Goal: Transaction & Acquisition: Purchase product/service

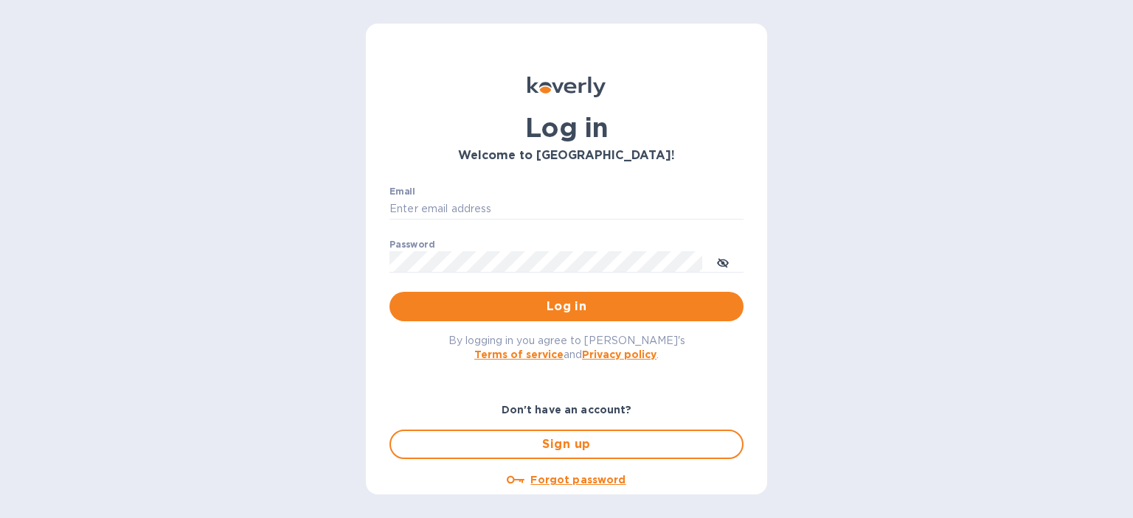
type input "[EMAIL_ADDRESS][DOMAIN_NAME]"
click at [508, 311] on span "Log in" at bounding box center [566, 307] width 330 height 18
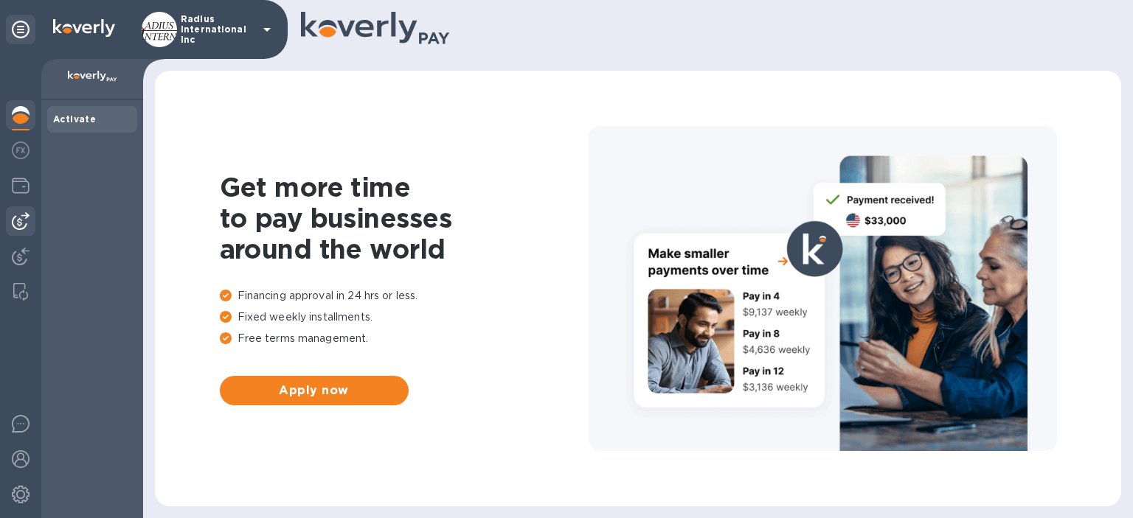
click at [26, 224] on img at bounding box center [21, 221] width 18 height 18
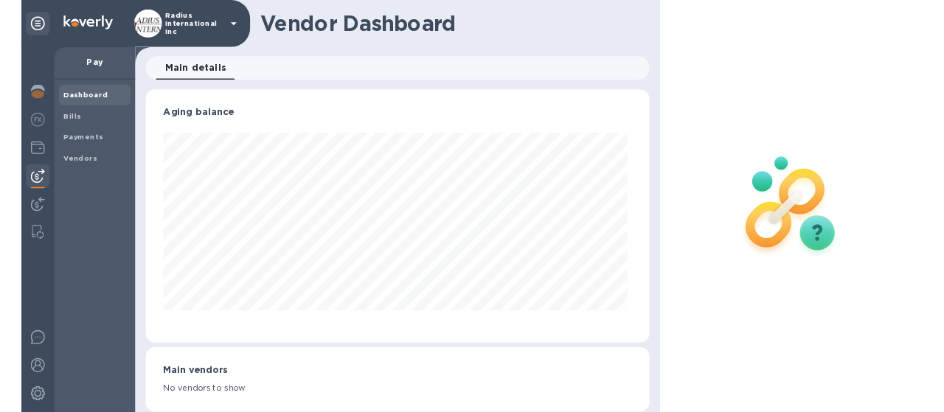
scroll to position [319, 628]
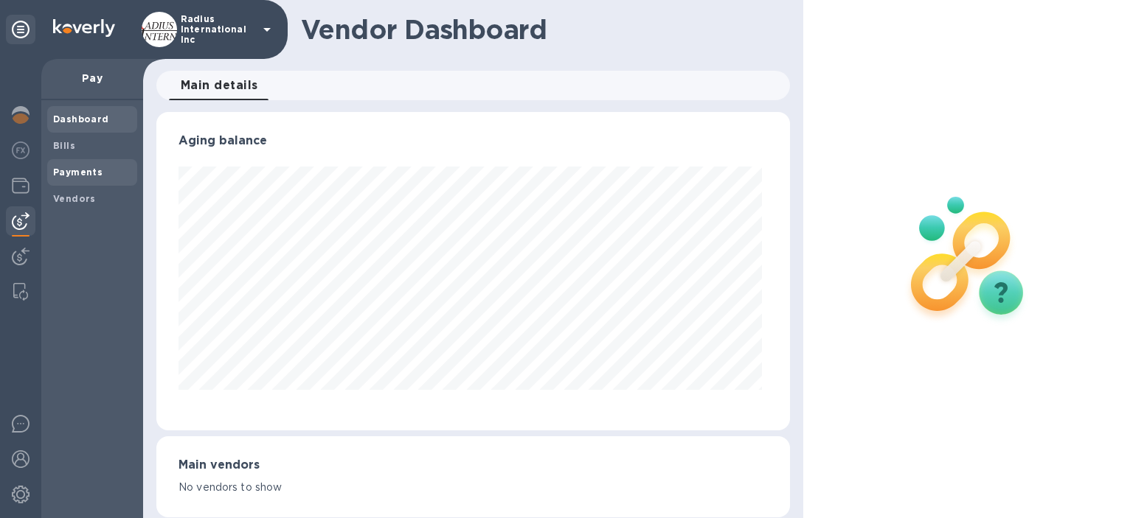
click at [108, 174] on span "Payments" at bounding box center [92, 172] width 78 height 15
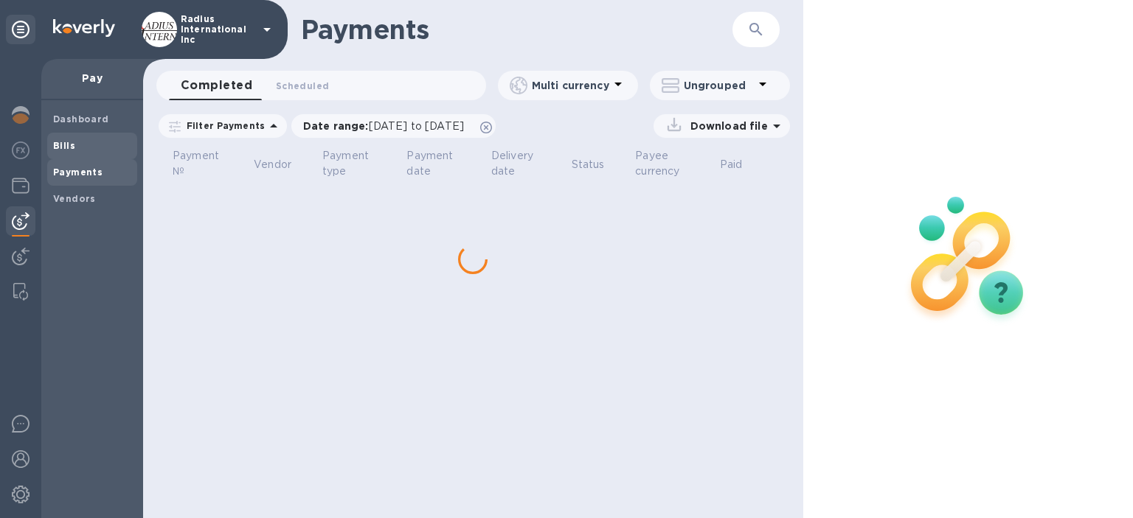
click at [84, 152] on span "Bills" at bounding box center [92, 146] width 78 height 15
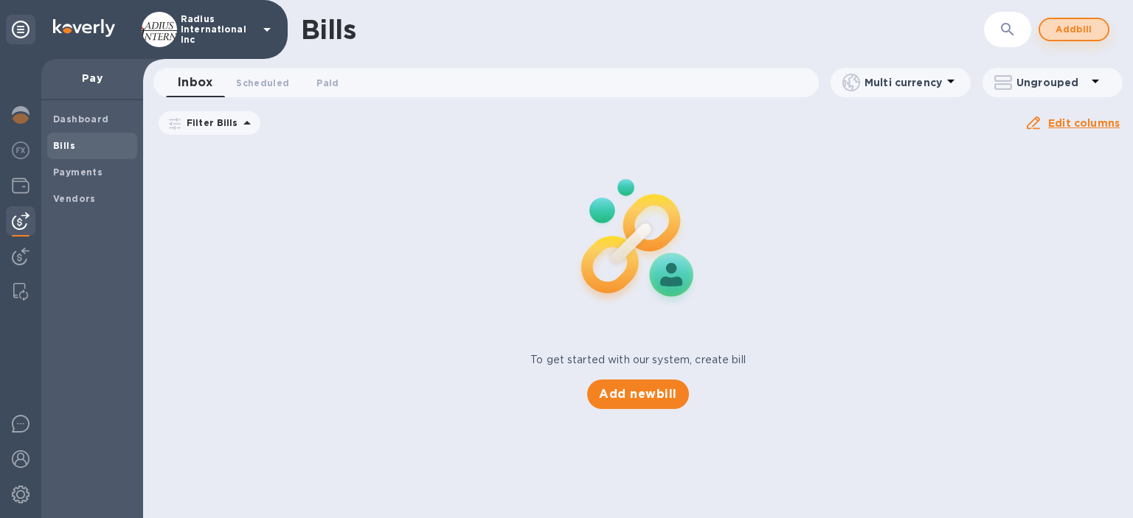
click at [1085, 29] on span "Add bill" at bounding box center [1074, 30] width 44 height 18
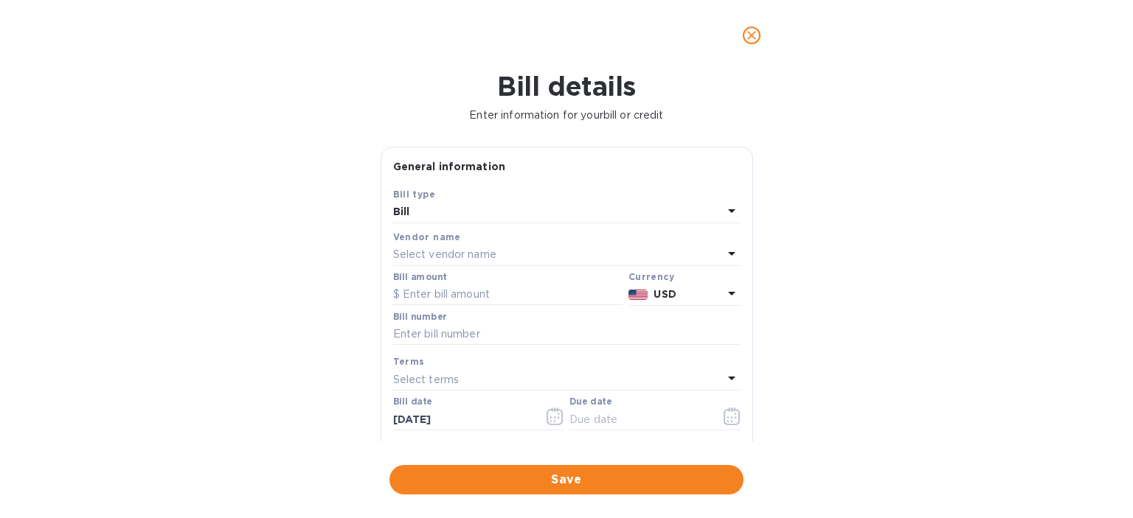
click at [498, 249] on div "Select vendor name" at bounding box center [558, 255] width 330 height 21
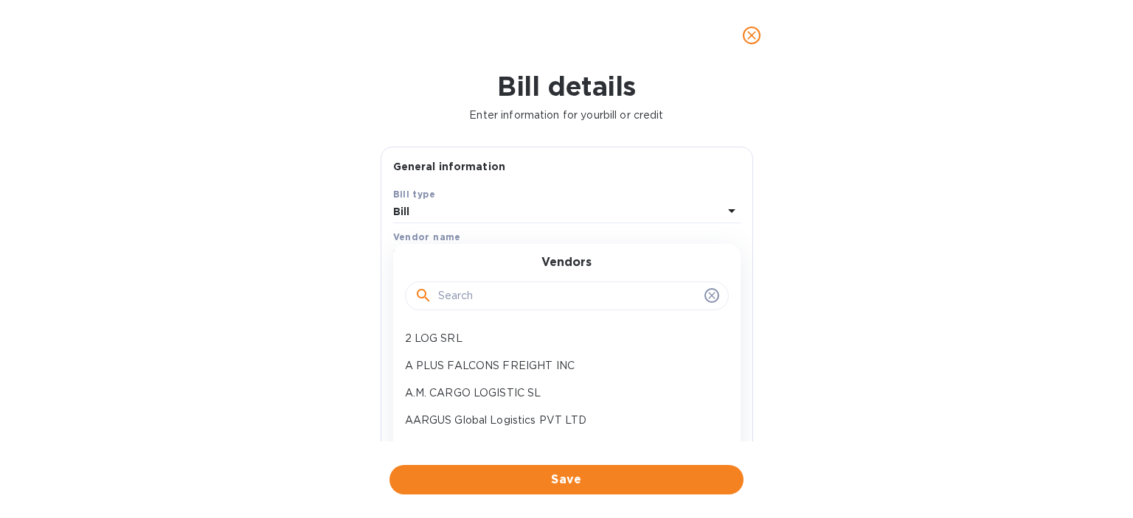
drag, startPoint x: 505, startPoint y: 303, endPoint x: 543, endPoint y: 302, distance: 37.6
click at [507, 303] on input "text" at bounding box center [568, 296] width 260 height 22
type input "flador"
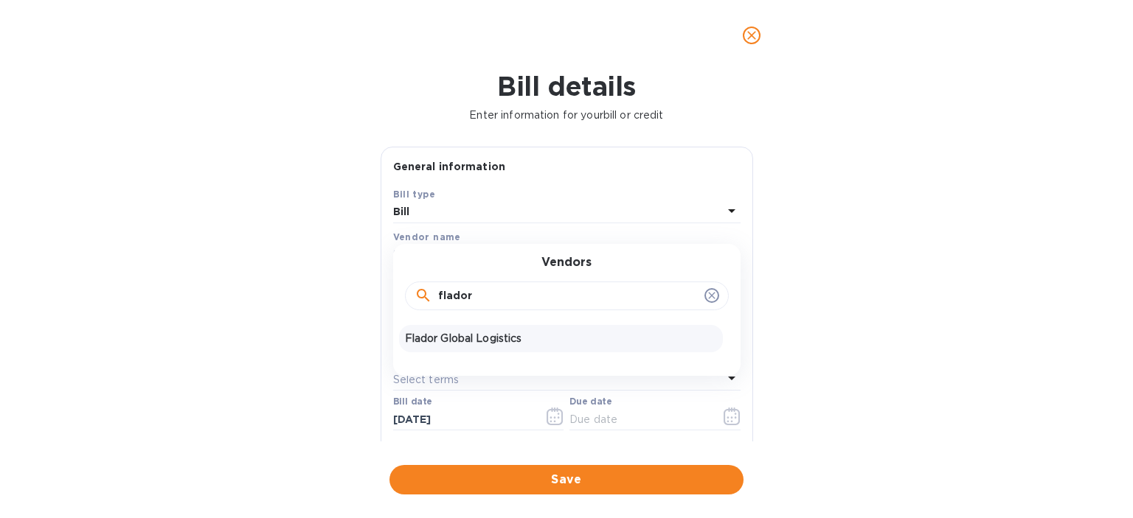
click at [454, 346] on p "Flador Global Logistics" at bounding box center [561, 338] width 312 height 15
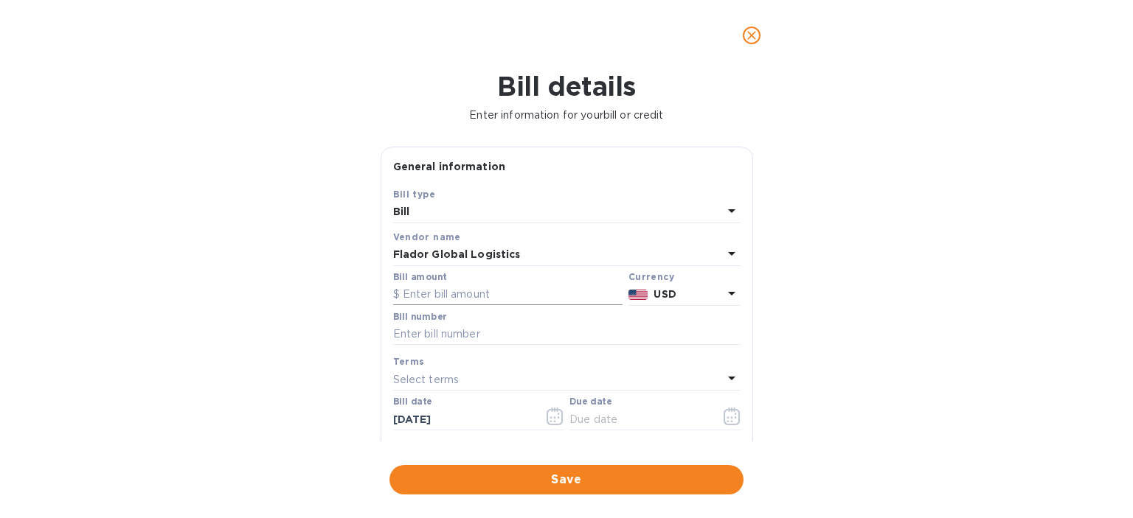
click at [490, 300] on input "text" at bounding box center [507, 295] width 229 height 22
type input "1,547.10"
click at [484, 336] on input "text" at bounding box center [566, 335] width 347 height 22
type input "SOA"
click at [640, 415] on input "text" at bounding box center [638, 420] width 139 height 22
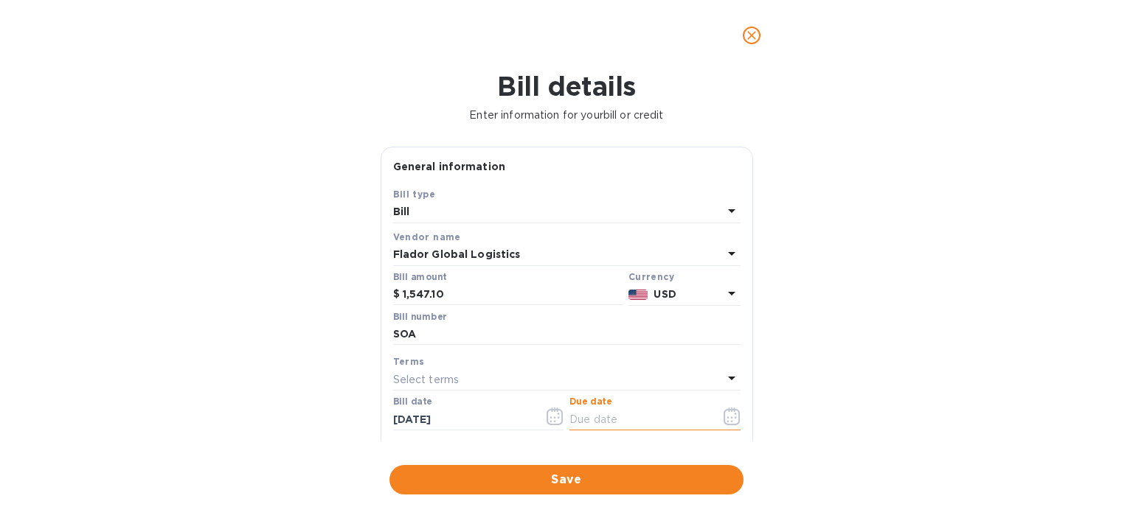
click at [732, 420] on icon "button" at bounding box center [731, 417] width 16 height 18
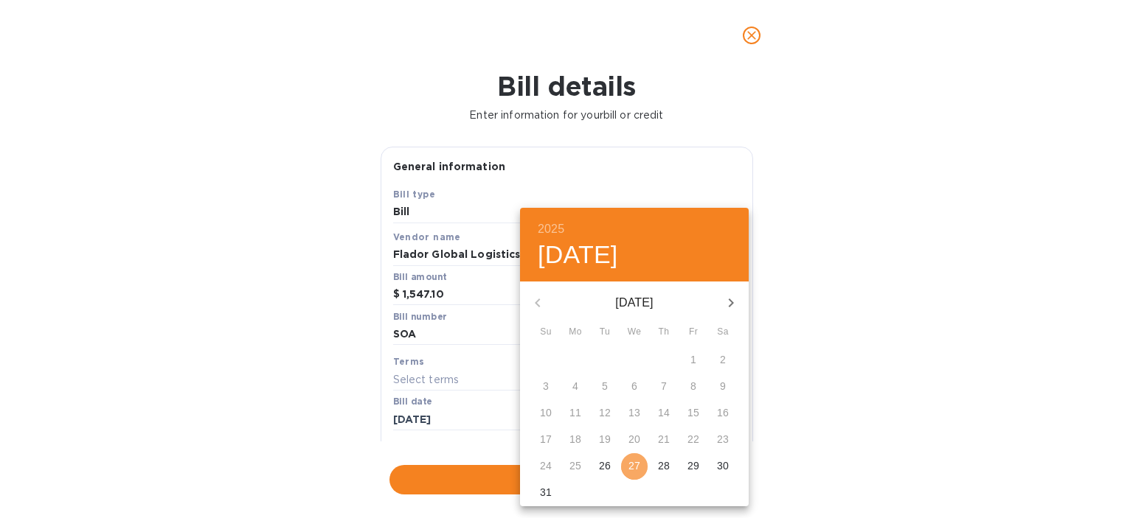
drag, startPoint x: 636, startPoint y: 464, endPoint x: 675, endPoint y: 462, distance: 39.1
click at [637, 464] on p "27" at bounding box center [634, 466] width 12 height 15
type input "[DATE]"
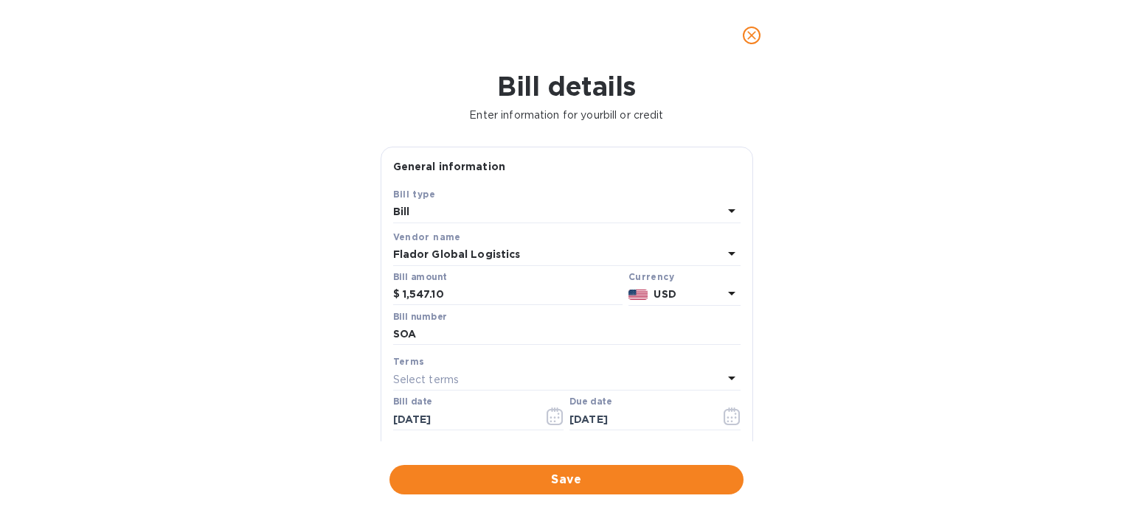
click at [900, 438] on div "2025 Wed, Aug [DATE] Mo Tu We Th Fr Sa 27 28 29 30 31 1 2 3 4 5 6 7 8 9 10 11 1…" at bounding box center [566, 259] width 1133 height 518
click at [689, 480] on span "Save" at bounding box center [566, 480] width 330 height 18
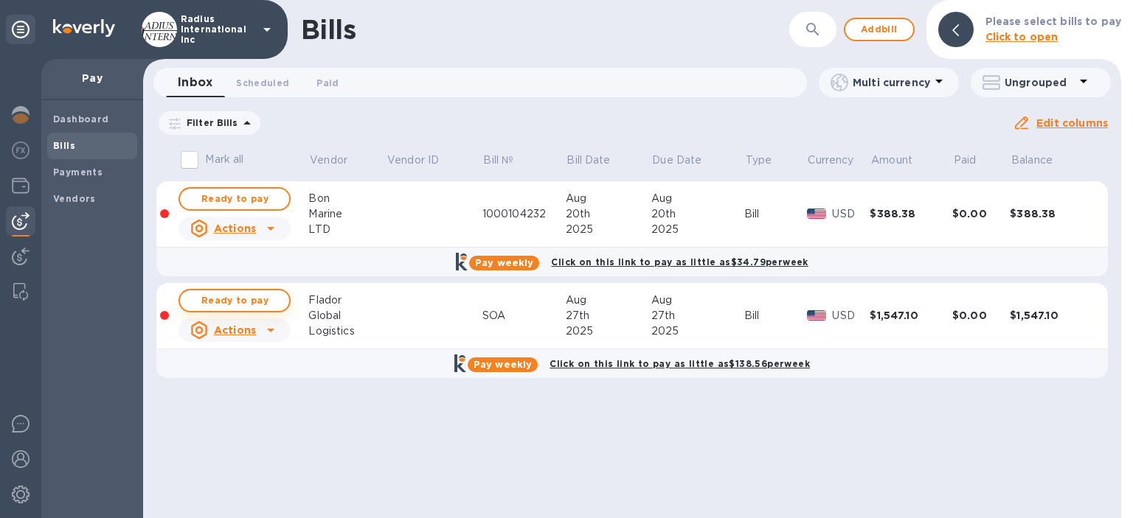
click at [263, 299] on span "Ready to pay" at bounding box center [235, 301] width 86 height 18
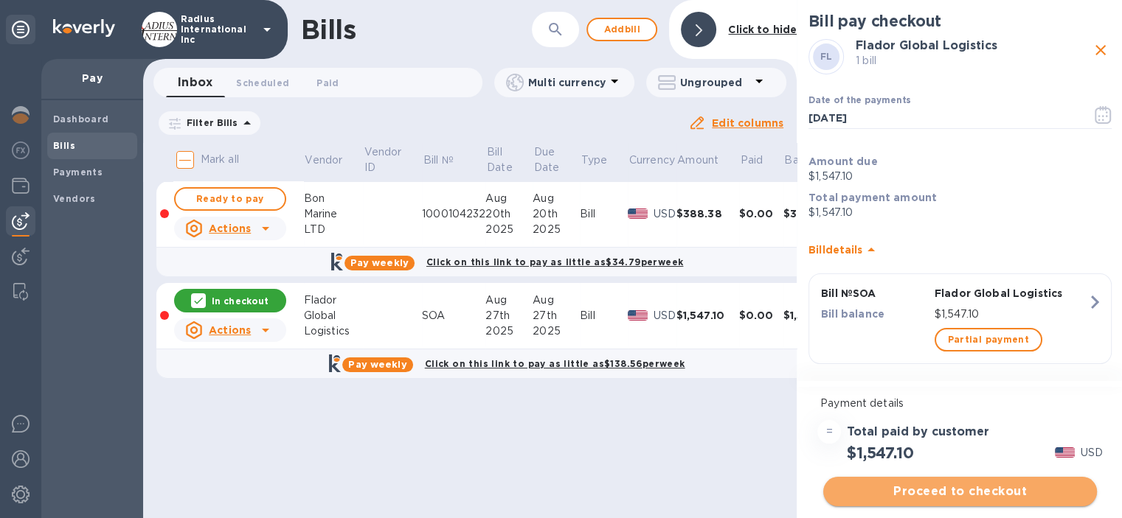
click at [970, 488] on span "Proceed to checkout" at bounding box center [960, 492] width 250 height 18
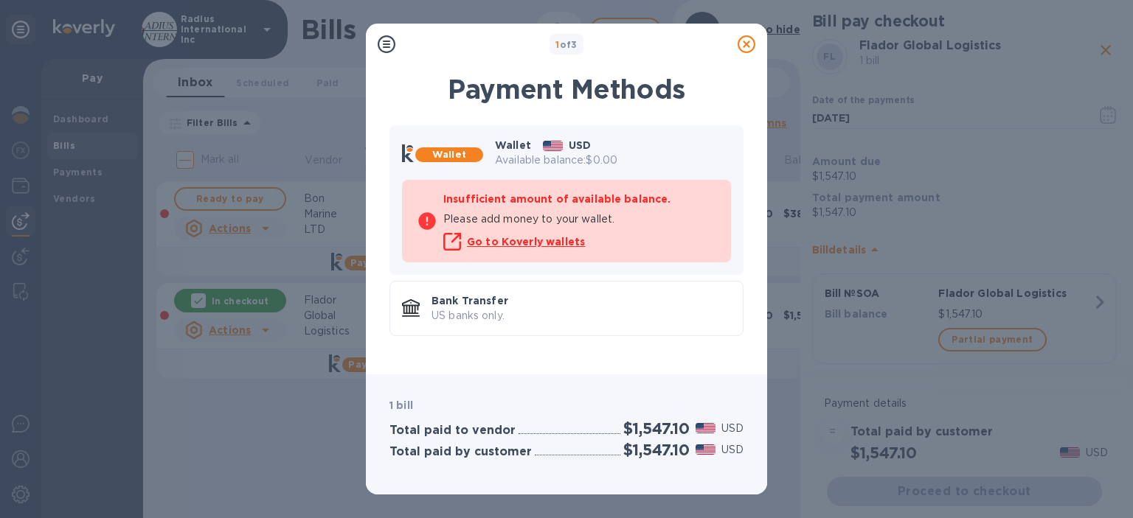
click at [614, 307] on div "Bank Transfer US banks only." at bounding box center [580, 309] width 311 height 42
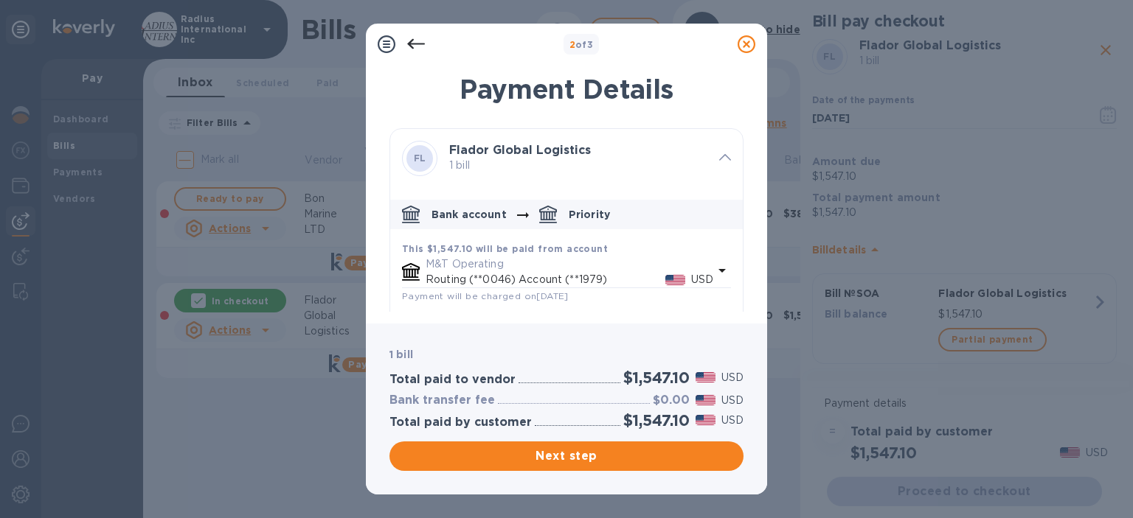
drag, startPoint x: 602, startPoint y: 459, endPoint x: 619, endPoint y: 298, distance: 162.5
click at [602, 459] on span "Next step" at bounding box center [566, 457] width 330 height 18
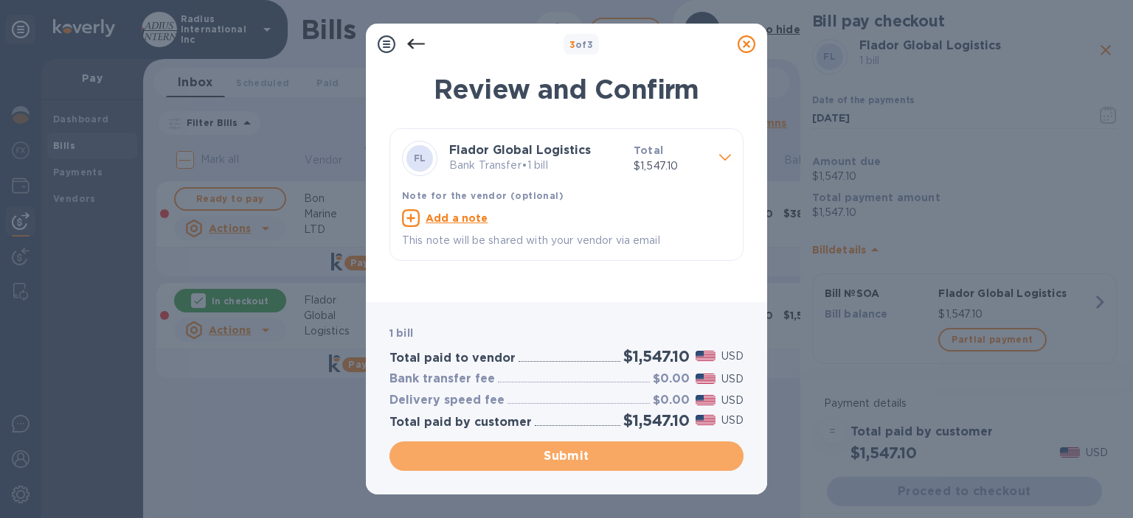
drag, startPoint x: 614, startPoint y: 453, endPoint x: 1103, endPoint y: 164, distance: 567.6
click at [614, 452] on span "Submit" at bounding box center [566, 457] width 330 height 18
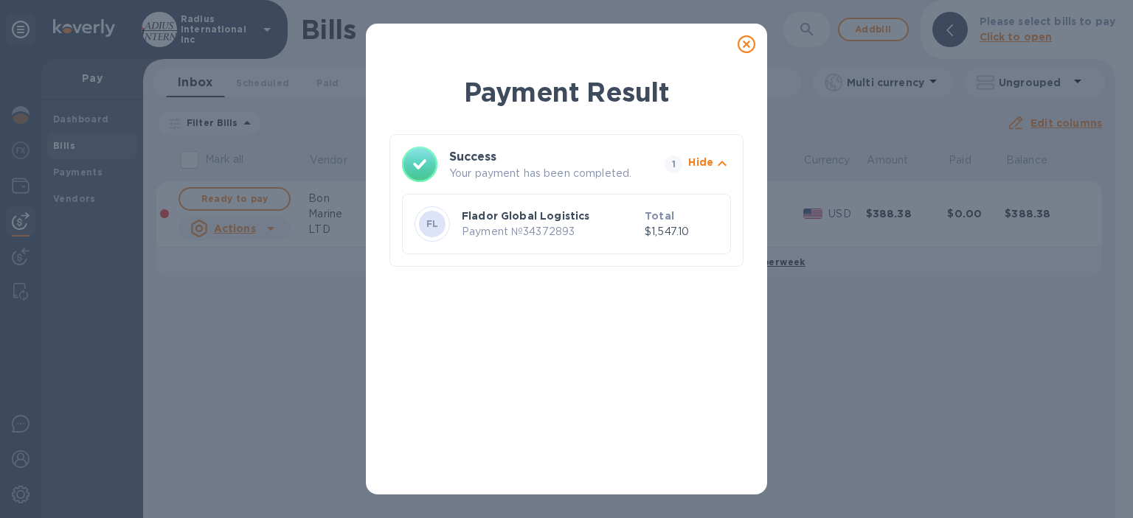
drag, startPoint x: 749, startPoint y: 44, endPoint x: 797, endPoint y: 10, distance: 58.7
click at [749, 44] on icon at bounding box center [746, 44] width 18 height 18
